Goal: Information Seeking & Learning: Learn about a topic

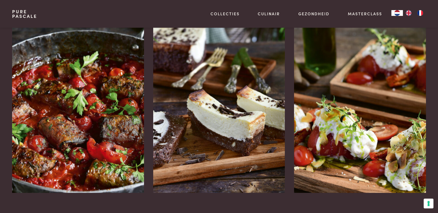
scroll to position [778, 0]
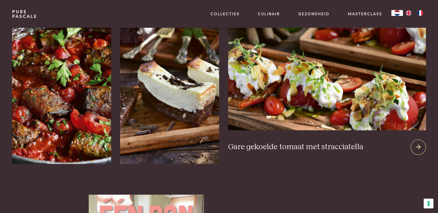
click at [418, 143] on icon at bounding box center [418, 147] width 5 height 8
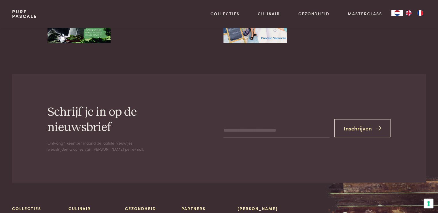
scroll to position [1642, 0]
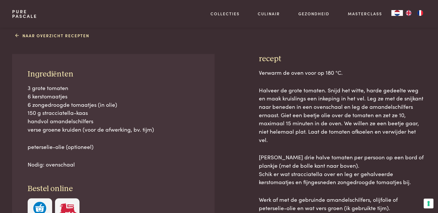
scroll to position [230, 0]
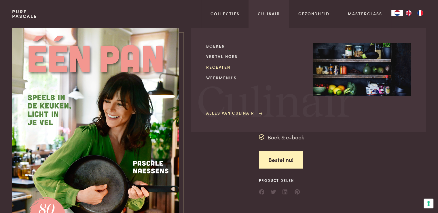
click at [220, 65] on link "Recepten" at bounding box center [255, 67] width 98 height 6
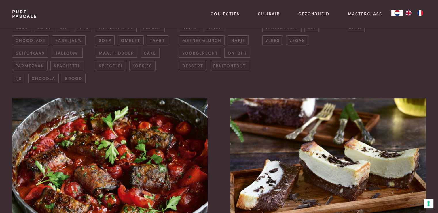
scroll to position [115, 0]
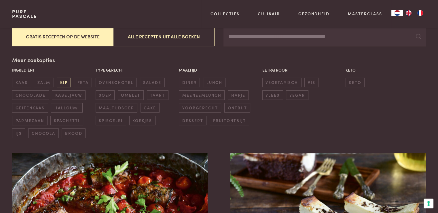
click at [64, 82] on span "kip" at bounding box center [64, 82] width 14 height 10
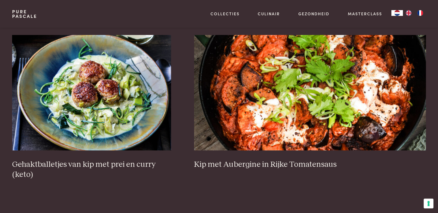
scroll to position [391, 0]
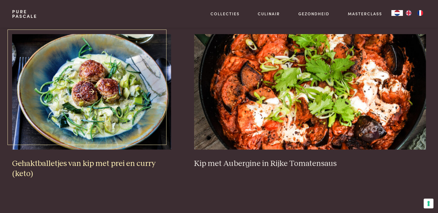
click at [91, 91] on img at bounding box center [91, 91] width 159 height 115
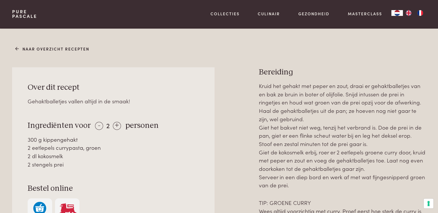
scroll to position [230, 0]
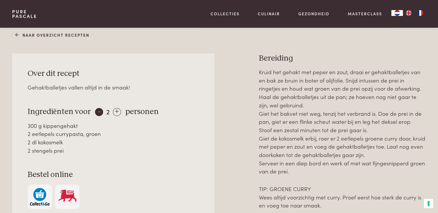
click at [98, 112] on div "-" at bounding box center [99, 112] width 8 height 8
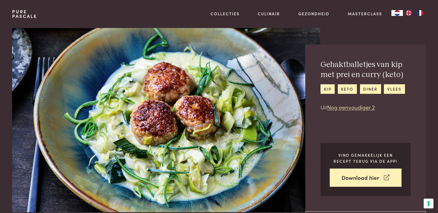
scroll to position [0, 0]
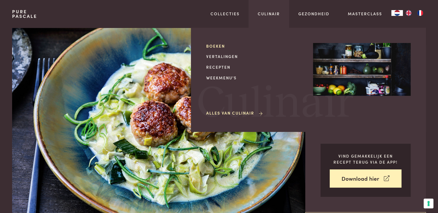
click at [217, 45] on link "Boeken" at bounding box center [255, 46] width 98 height 6
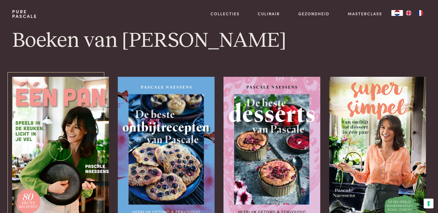
click at [60, 149] on img at bounding box center [60, 149] width 96 height 145
